Goal: Find specific page/section: Find specific page/section

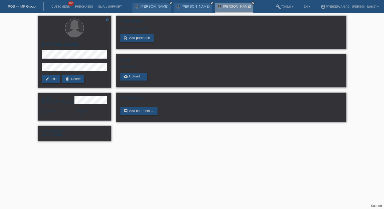
click at [23, 3] on div "POS — MF Group" at bounding box center [22, 6] width 44 height 9
click at [25, 7] on link "POS — MF Group" at bounding box center [22, 6] width 28 height 4
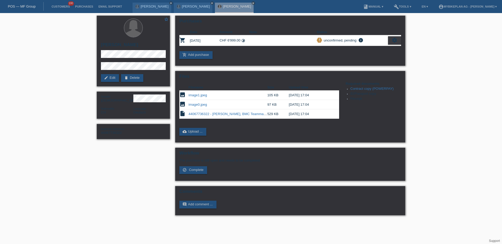
click at [29, 6] on link "POS — MF Group" at bounding box center [22, 6] width 28 height 4
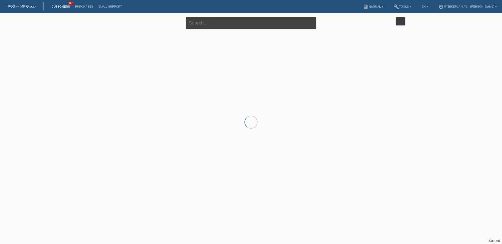
click at [208, 23] on input "text" at bounding box center [251, 23] width 131 height 12
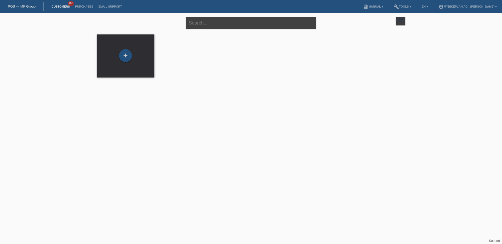
paste input "Monika Maskova"
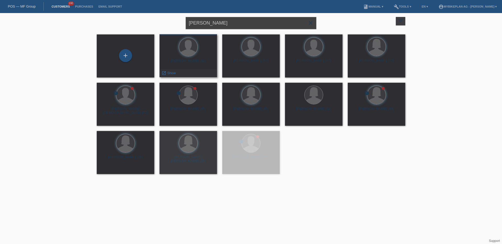
type input "Monika Maskova"
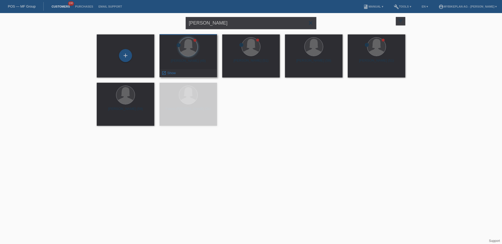
click at [185, 59] on div "Monika Maskova (49)" at bounding box center [188, 63] width 49 height 8
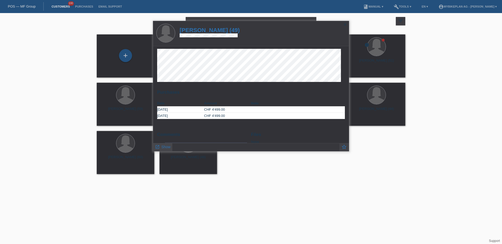
click at [168, 146] on span "Show" at bounding box center [165, 147] width 9 height 4
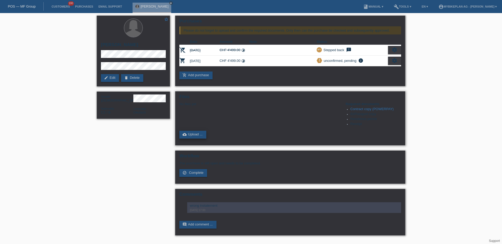
click at [195, 137] on link "cloud_upload Upload ..." at bounding box center [192, 135] width 27 height 8
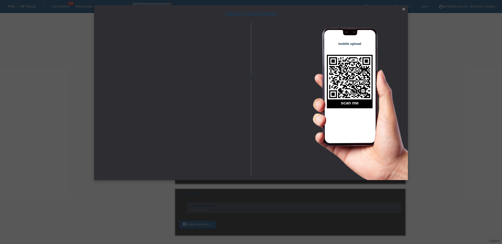
click at [402, 10] on icon "close" at bounding box center [403, 9] width 4 height 4
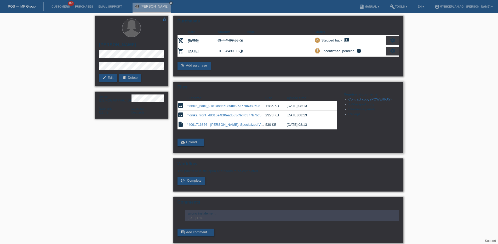
click at [211, 114] on link "monika_front_48310e4bf0ead533d9c4c377b7bc5d3a.jpeg" at bounding box center [231, 115] width 88 height 4
click at [18, 6] on link "POS — MF Group" at bounding box center [22, 6] width 28 height 4
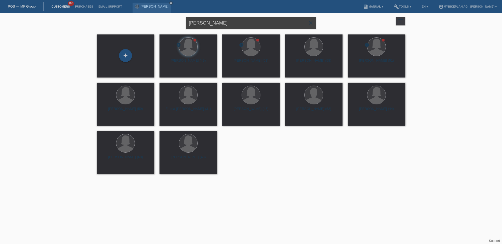
click at [236, 24] on input "[PERSON_NAME]" at bounding box center [251, 23] width 131 height 12
paste input "Stefanie Susewind"
type input "Stefanie Susewind"
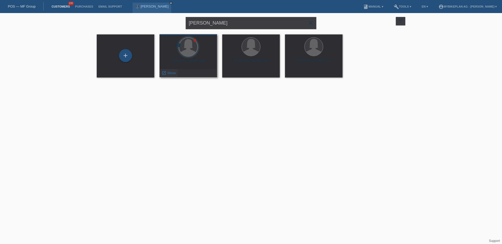
click at [177, 73] on div "launch Show" at bounding box center [169, 73] width 18 height 8
click at [173, 73] on span "Show" at bounding box center [171, 73] width 9 height 4
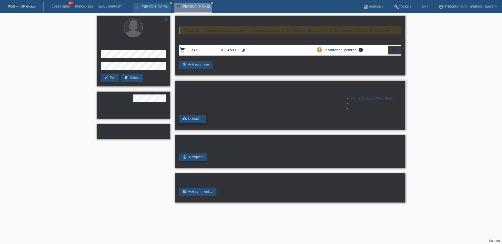
click at [197, 121] on link "cloud_upload Upload ..." at bounding box center [192, 119] width 27 height 8
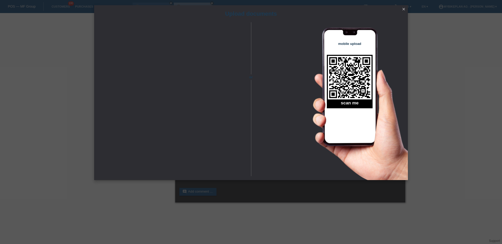
click at [461, 139] on div "Upload documents or mobile upload scan me close" at bounding box center [251, 122] width 502 height 244
click at [402, 7] on link "close" at bounding box center [403, 10] width 7 height 6
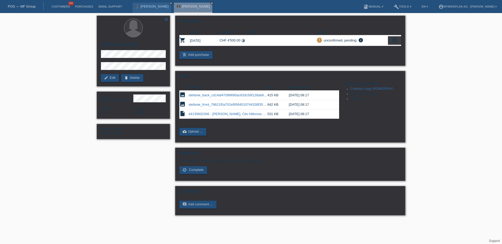
click at [27, 6] on link "POS — MF Group" at bounding box center [22, 6] width 28 height 4
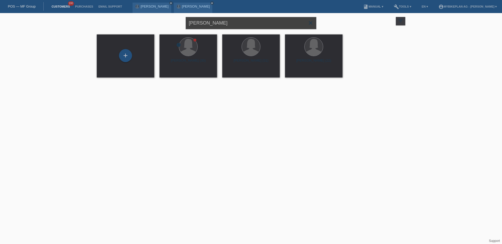
click at [227, 21] on input "Stefanie Susewind" at bounding box center [251, 23] width 131 height 12
paste input "[PERSON_NAME][DEMOGRAPHIC_DATA],"
type input "[PERSON_NAME][DEMOGRAPHIC_DATA],"
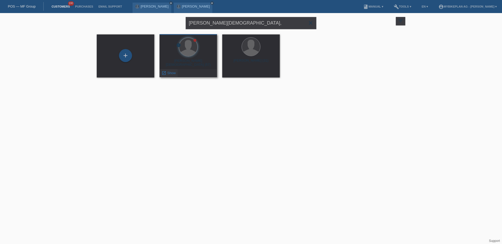
click at [171, 77] on div "launch Show" at bounding box center [169, 73] width 18 height 8
click at [170, 74] on span "Show" at bounding box center [171, 73] width 9 height 4
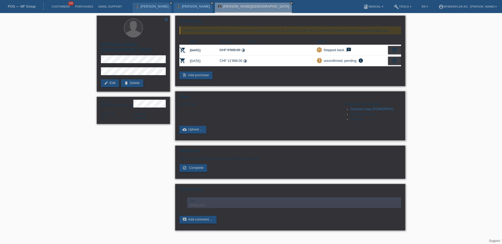
click at [190, 126] on div "Files No files yet Required documents Contract copy (POWERPAY) ID/Passport copy…" at bounding box center [290, 115] width 230 height 49
click at [188, 130] on link "cloud_upload Upload ..." at bounding box center [192, 130] width 27 height 8
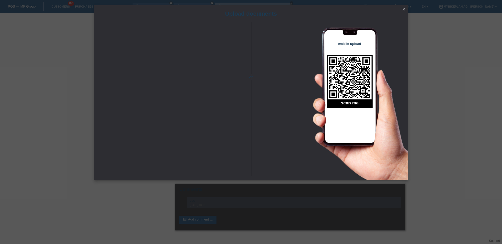
click at [403, 7] on link "close" at bounding box center [403, 10] width 7 height 6
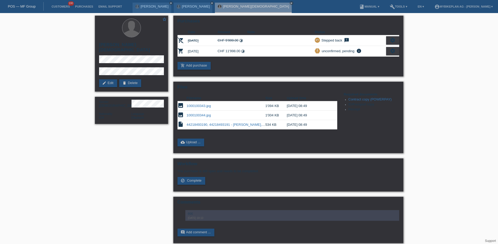
click at [25, 5] on link "POS — MF Group" at bounding box center [22, 6] width 28 height 4
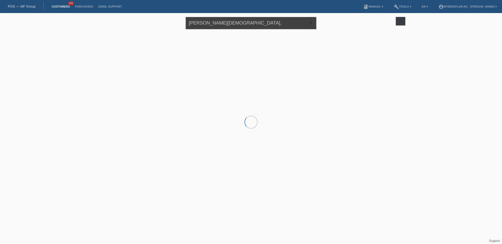
click at [204, 21] on input "Meinrad Abgottspon," at bounding box center [251, 23] width 131 height 12
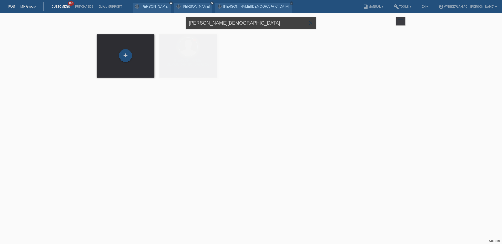
click at [204, 21] on input "Meinrad Abgottspon," at bounding box center [251, 23] width 131 height 12
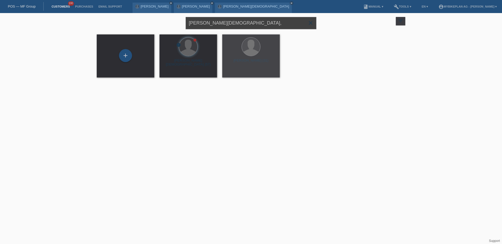
click at [204, 21] on input "Meinrad Abgottspon," at bounding box center [251, 23] width 131 height 12
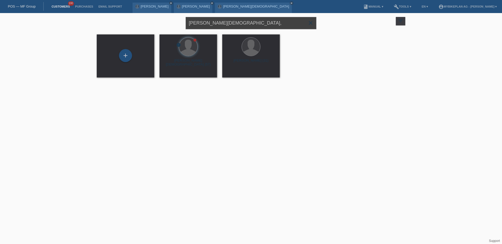
paste input "Stefanie Susewind"
click at [248, 26] on input "Stefanie Susewind" at bounding box center [251, 23] width 131 height 12
type input "Stefanie Susewind"
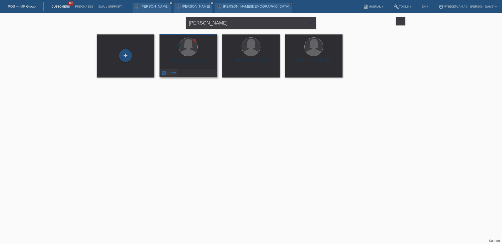
click at [170, 75] on span "Show" at bounding box center [171, 73] width 9 height 4
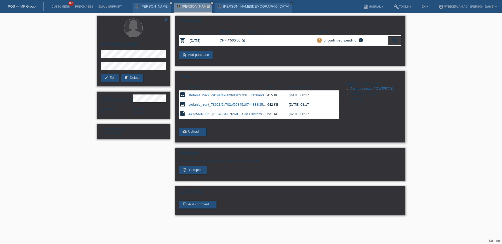
click at [214, 116] on link "44135602306 - [PERSON_NAME], Cilo Hillcross CXF°06+ Olive.pdf" at bounding box center [239, 114] width 102 height 4
